Goal: Task Accomplishment & Management: Use online tool/utility

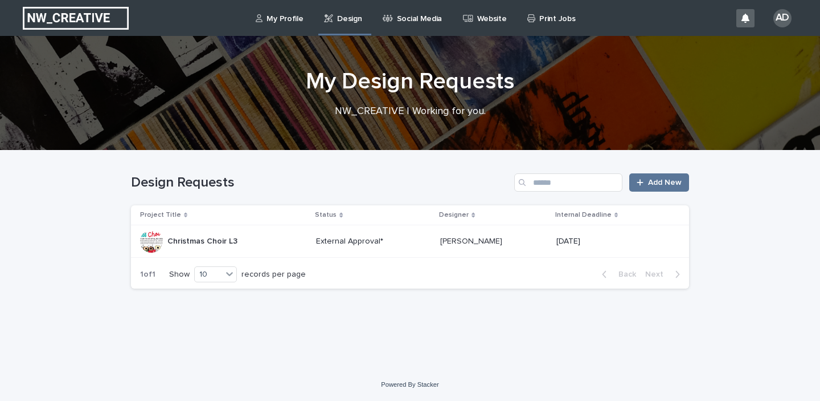
click at [215, 242] on p "Christmas Choir L3" at bounding box center [204, 240] width 72 height 12
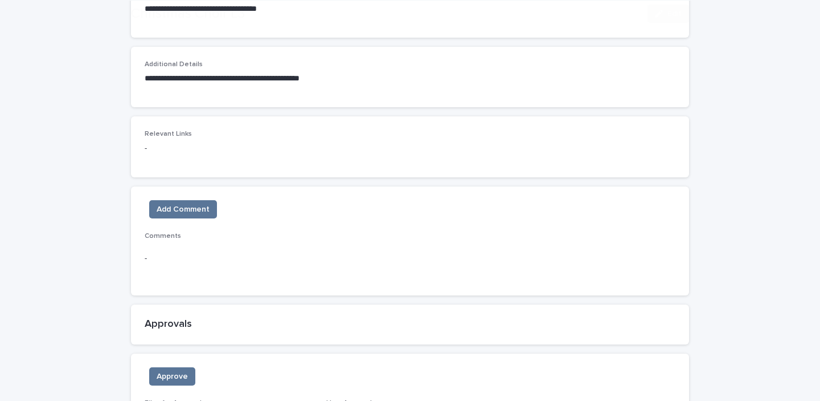
scroll to position [683, 0]
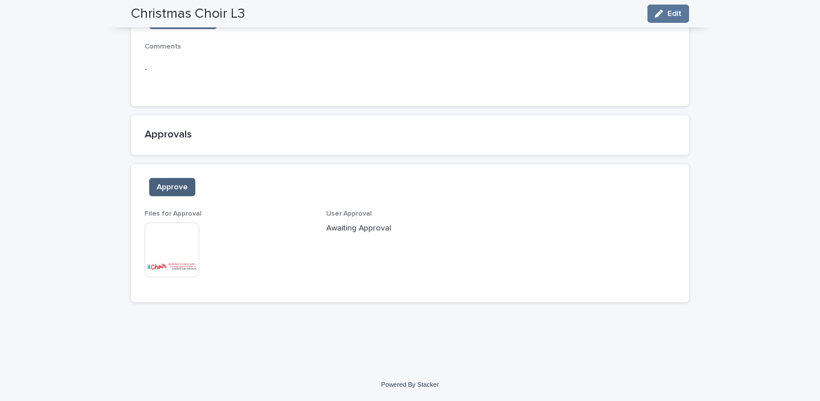
click at [179, 183] on span "Approve" at bounding box center [172, 186] width 31 height 11
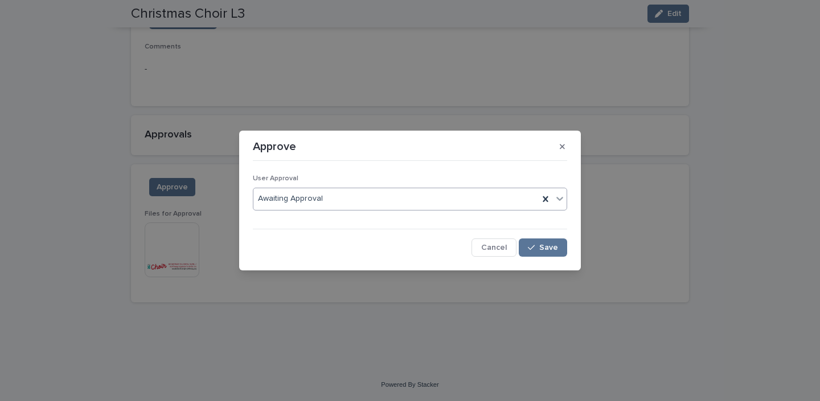
click at [561, 201] on icon at bounding box center [559, 198] width 11 height 11
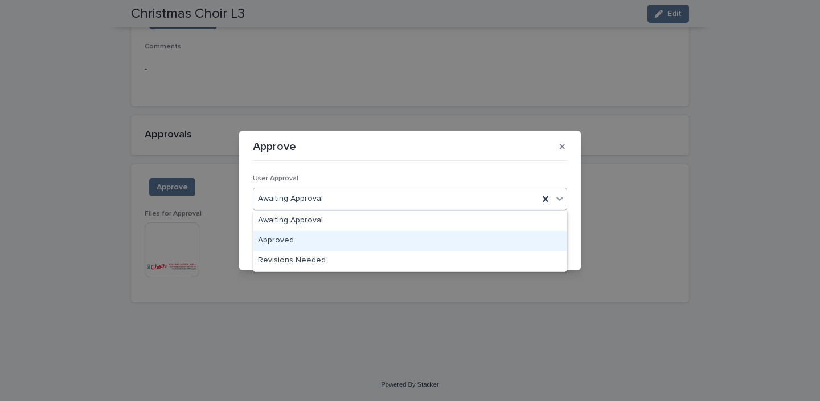
click at [454, 241] on div "Approved" at bounding box center [410, 241] width 313 height 20
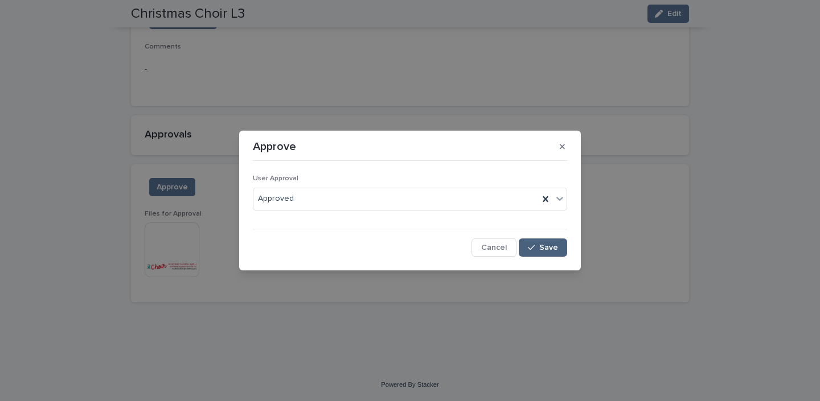
click at [561, 245] on button "Save" at bounding box center [543, 247] width 48 height 18
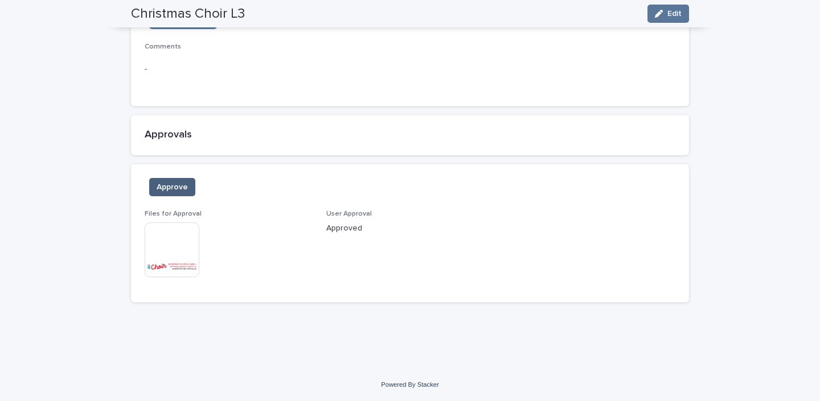
click at [173, 190] on span "Approve" at bounding box center [172, 186] width 31 height 11
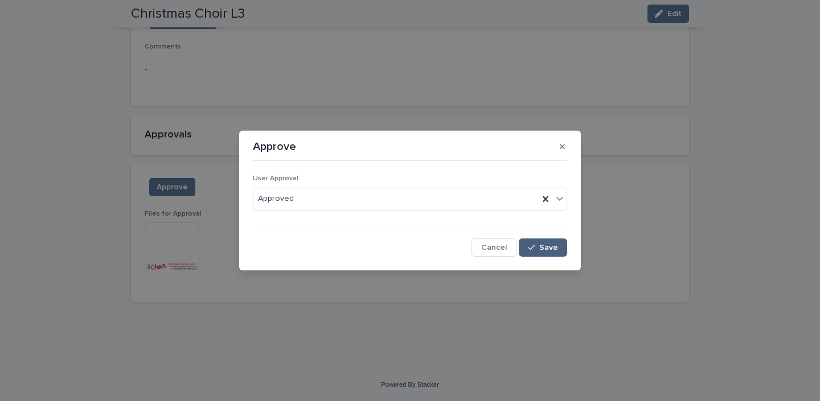
click at [553, 248] on span "Save" at bounding box center [549, 247] width 19 height 8
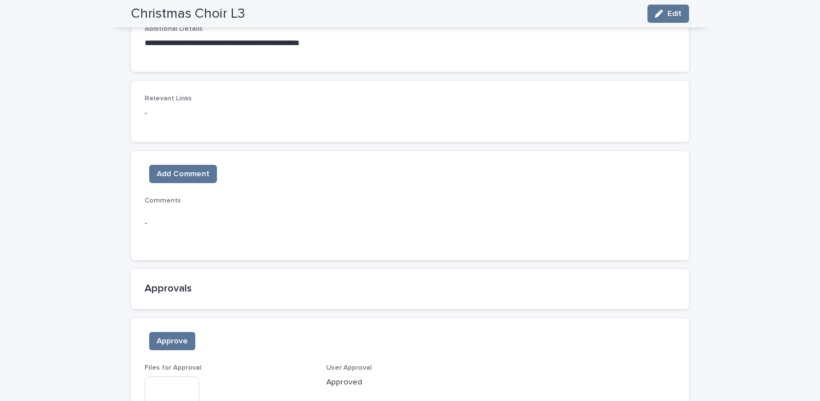
scroll to position [0, 0]
